Goal: Task Accomplishment & Management: Manage account settings

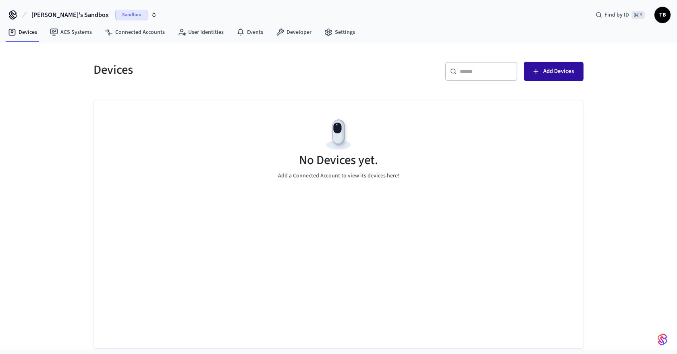
click at [541, 68] on button "Add Devices" at bounding box center [554, 71] width 60 height 19
click at [336, 31] on link "Settings" at bounding box center [340, 32] width 44 height 15
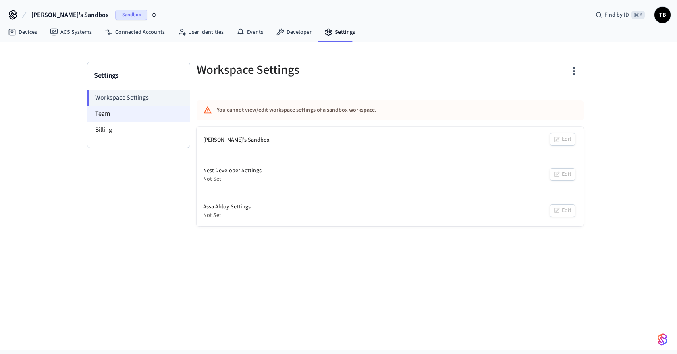
click at [105, 108] on li "Team" at bounding box center [138, 114] width 102 height 16
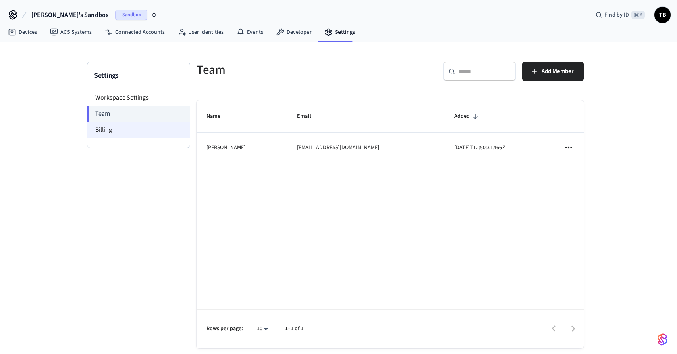
click at [112, 130] on li "Billing" at bounding box center [138, 130] width 102 height 16
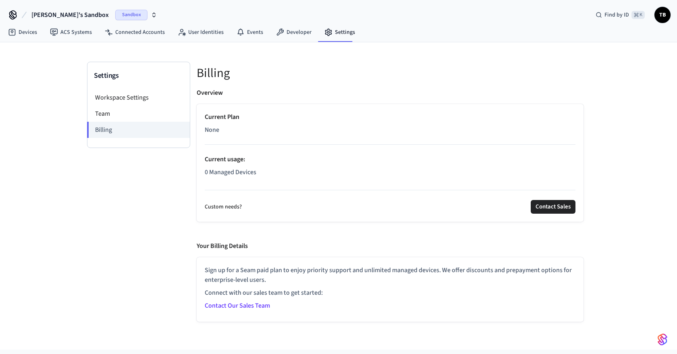
click at [151, 15] on icon "button" at bounding box center [154, 15] width 6 height 6
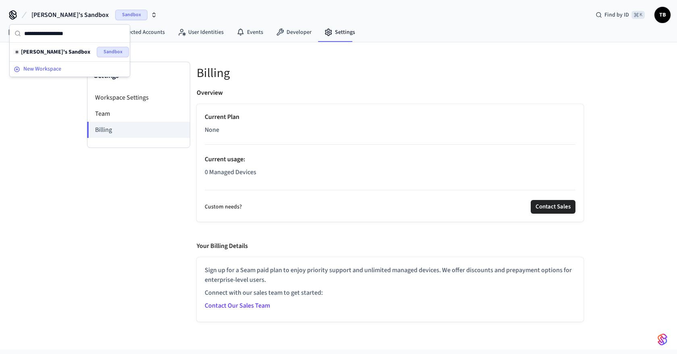
click at [60, 64] on button "New Workspace" at bounding box center [69, 68] width 118 height 13
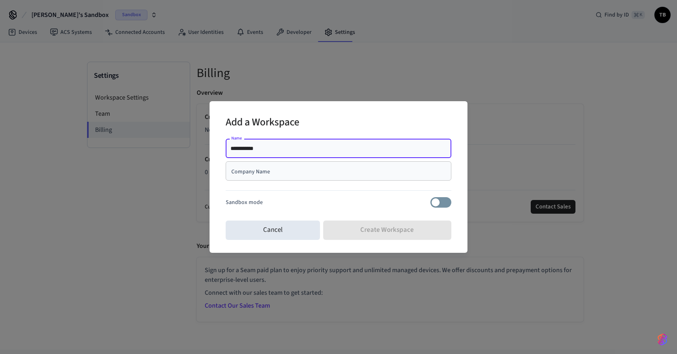
type input "**********"
click at [272, 167] on input "Company Name" at bounding box center [339, 171] width 216 height 8
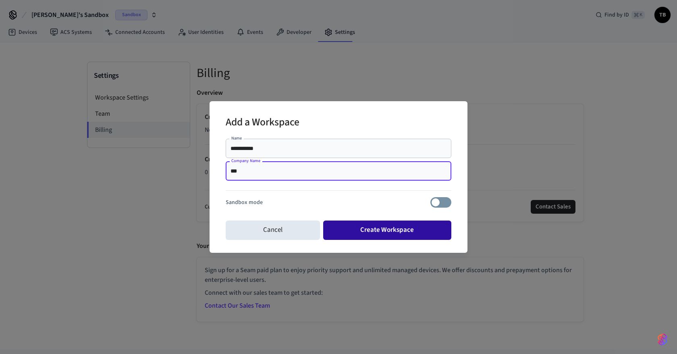
type input "***"
click at [366, 230] on button "Create Workspace" at bounding box center [387, 229] width 129 height 19
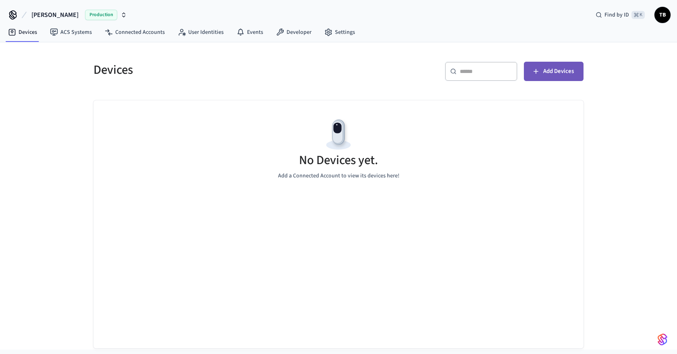
click at [564, 72] on span "Add Devices" at bounding box center [558, 71] width 31 height 10
click at [483, 70] on input "text" at bounding box center [486, 71] width 52 height 8
click at [491, 110] on div "No Devices yet. Add a Connected Account to view its devices here!" at bounding box center [339, 148] width 490 height 96
click at [86, 31] on link "ACS Systems" at bounding box center [71, 32] width 55 height 15
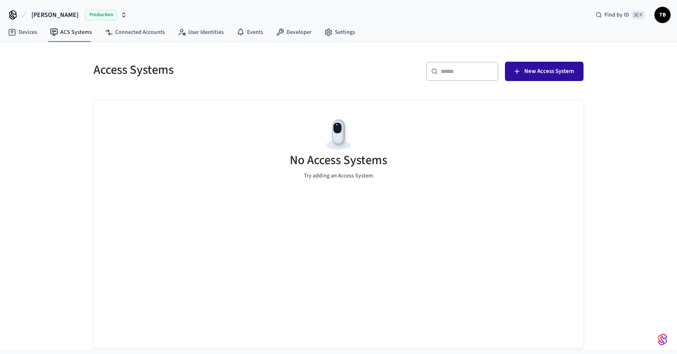
click at [532, 75] on span "New Access System" at bounding box center [549, 71] width 50 height 10
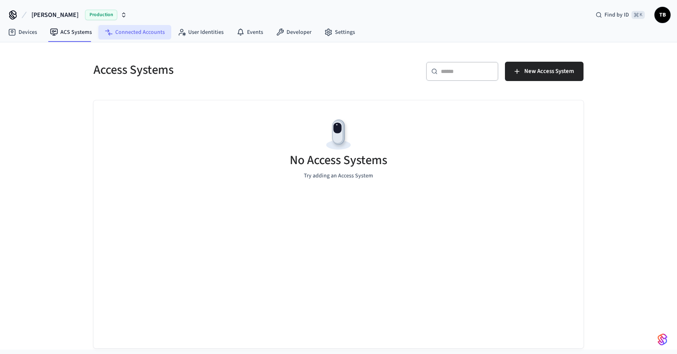
click at [135, 30] on link "Connected Accounts" at bounding box center [134, 32] width 73 height 15
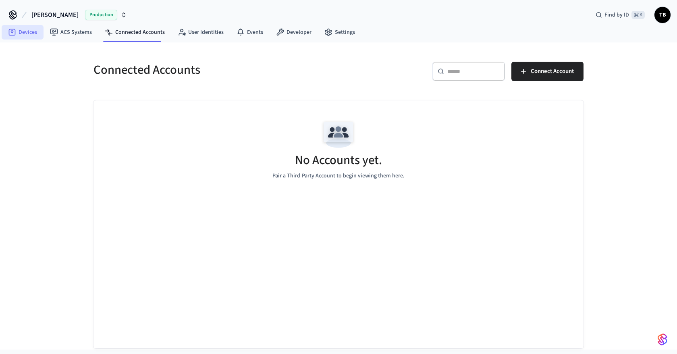
click at [33, 35] on link "Devices" at bounding box center [23, 32] width 42 height 15
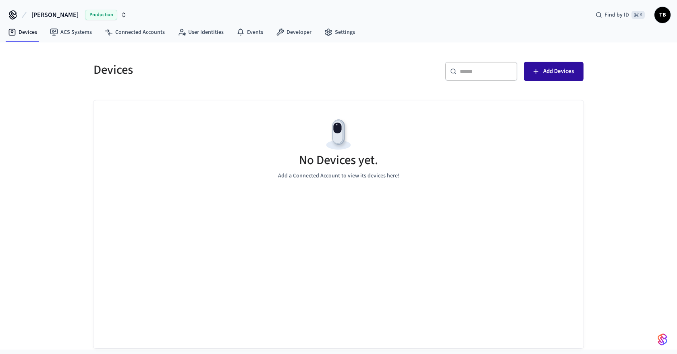
click at [553, 70] on span "Add Devices" at bounding box center [558, 71] width 31 height 10
click at [206, 40] on nav "Devices ACS Systems Connected Accounts User Identities Events Developer Settings" at bounding box center [182, 32] width 360 height 19
click at [206, 33] on link "User Identities" at bounding box center [200, 32] width 59 height 15
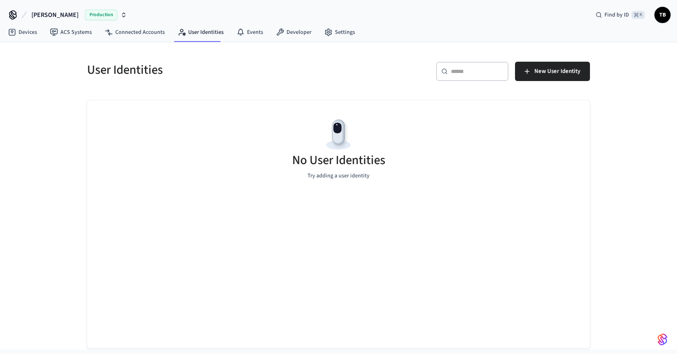
click at [89, 15] on span "Production" at bounding box center [101, 15] width 32 height 10
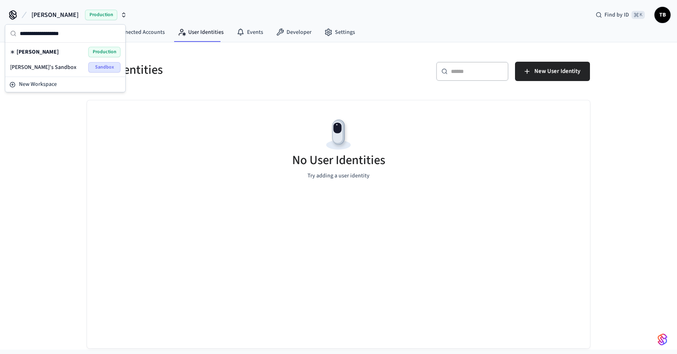
click at [100, 68] on span "Sandbox" at bounding box center [104, 67] width 32 height 10
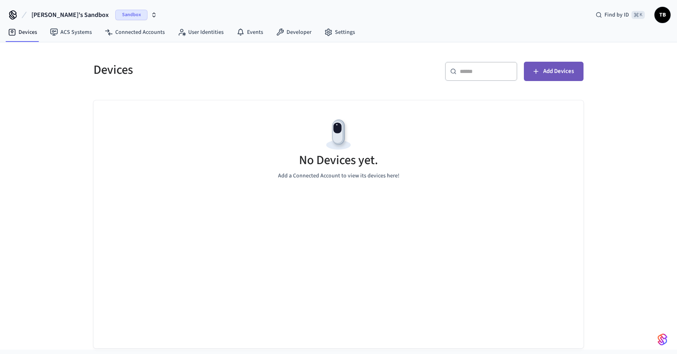
click at [544, 67] on span "Add Devices" at bounding box center [558, 71] width 31 height 10
click at [115, 15] on span "Sandbox" at bounding box center [131, 15] width 32 height 10
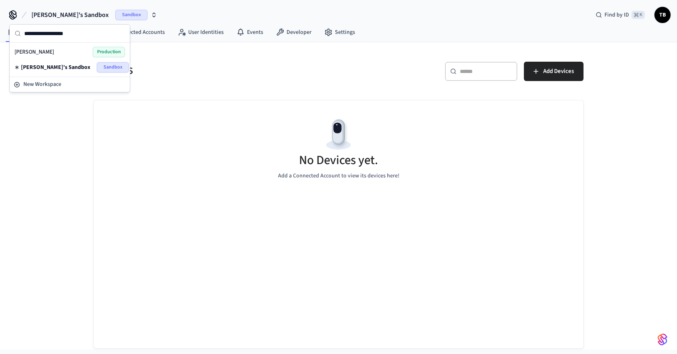
click at [106, 53] on span "Production" at bounding box center [109, 52] width 32 height 10
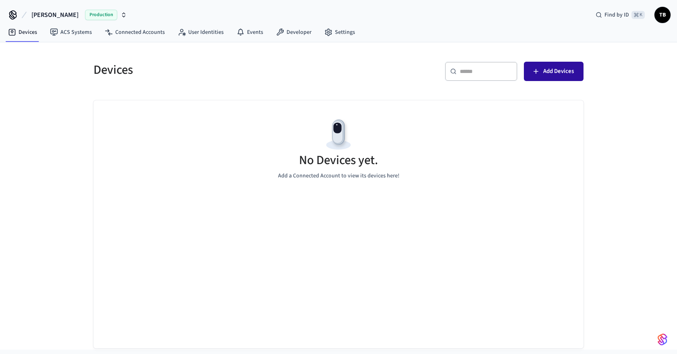
click at [563, 66] on span "Add Devices" at bounding box center [558, 71] width 31 height 10
